Goal: Find contact information: Find contact information

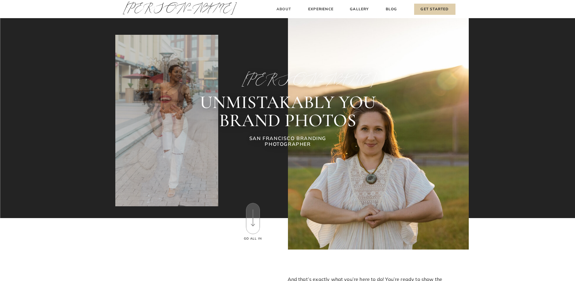
click at [281, 9] on h3 "About" at bounding box center [284, 9] width 18 height 6
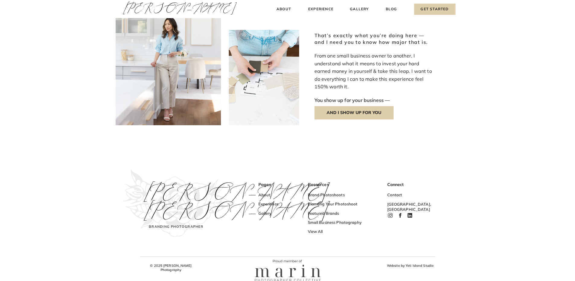
scroll to position [683, 0]
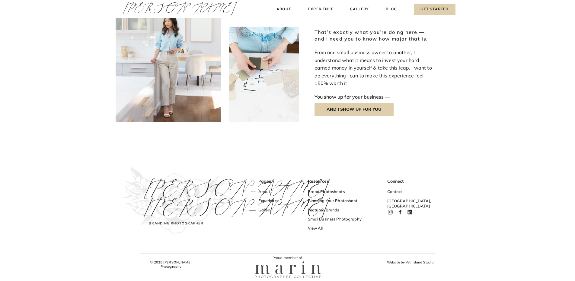
click at [394, 191] on h3 "Contact" at bounding box center [405, 192] width 36 height 6
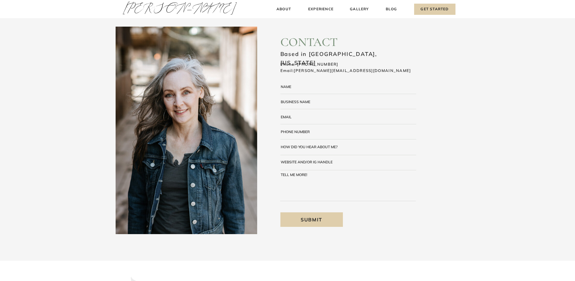
click at [299, 85] on textarea at bounding box center [354, 89] width 123 height 9
type textarea "*"
